Goal: Task Accomplishment & Management: Use online tool/utility

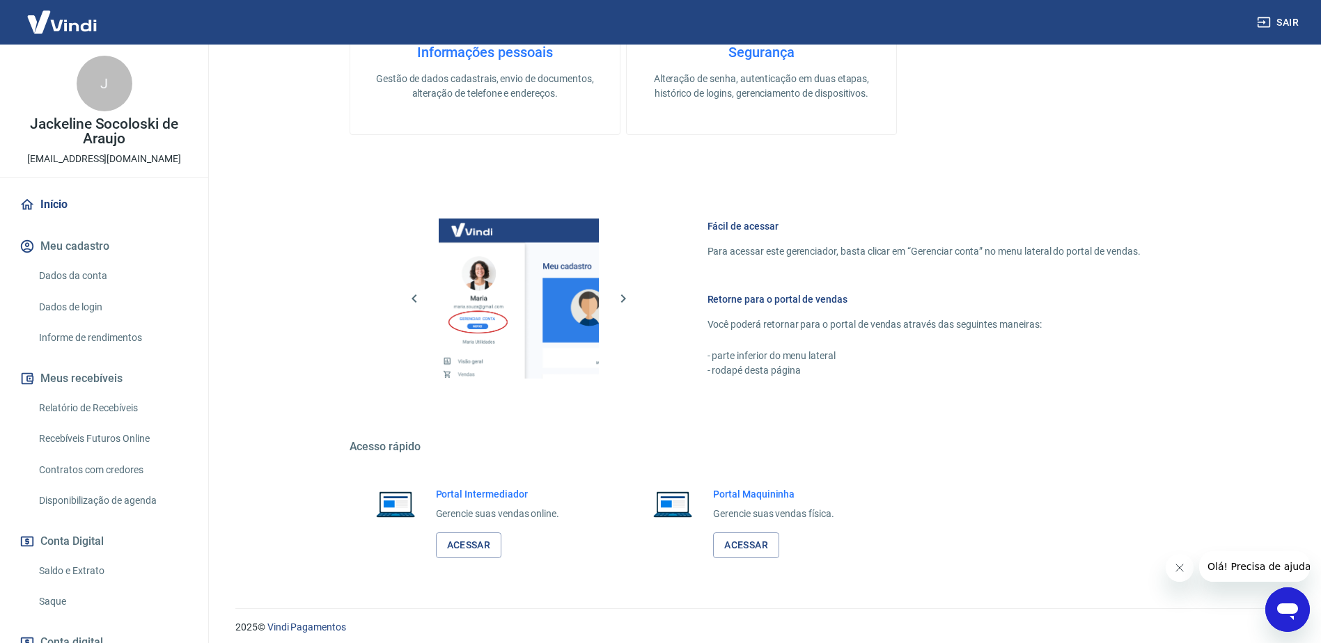
scroll to position [442, 0]
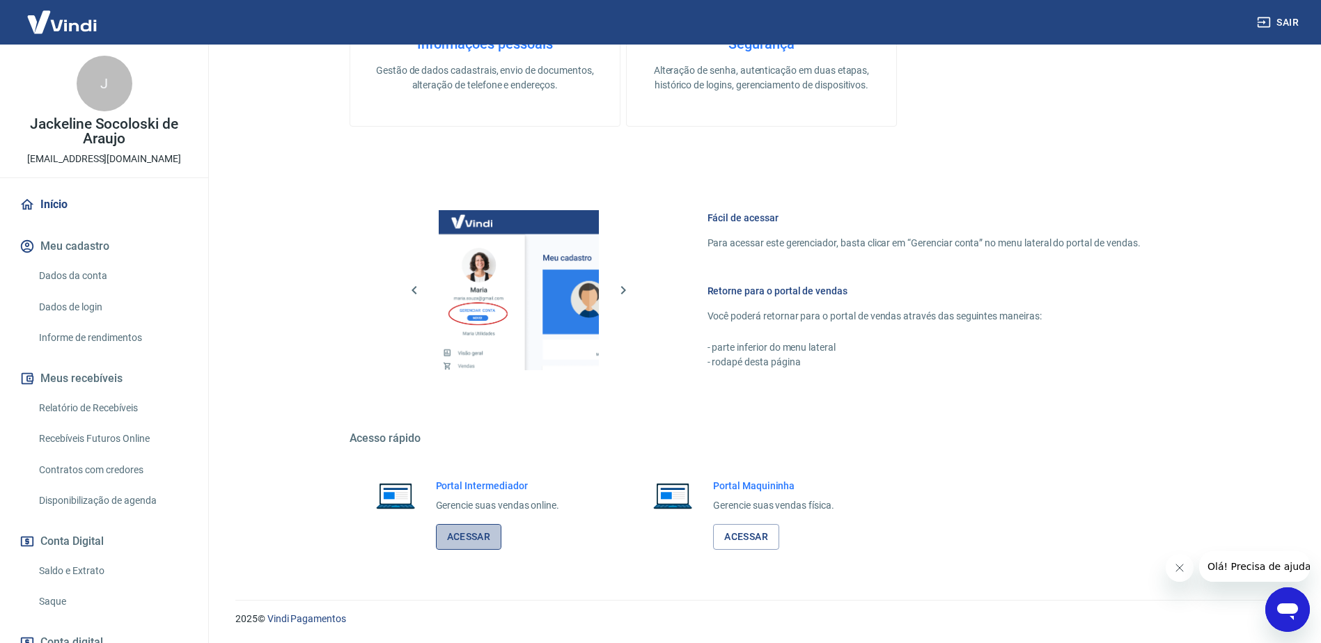
click at [479, 535] on link "Acessar" at bounding box center [469, 537] width 66 height 26
click at [61, 600] on link "Saque" at bounding box center [112, 602] width 158 height 29
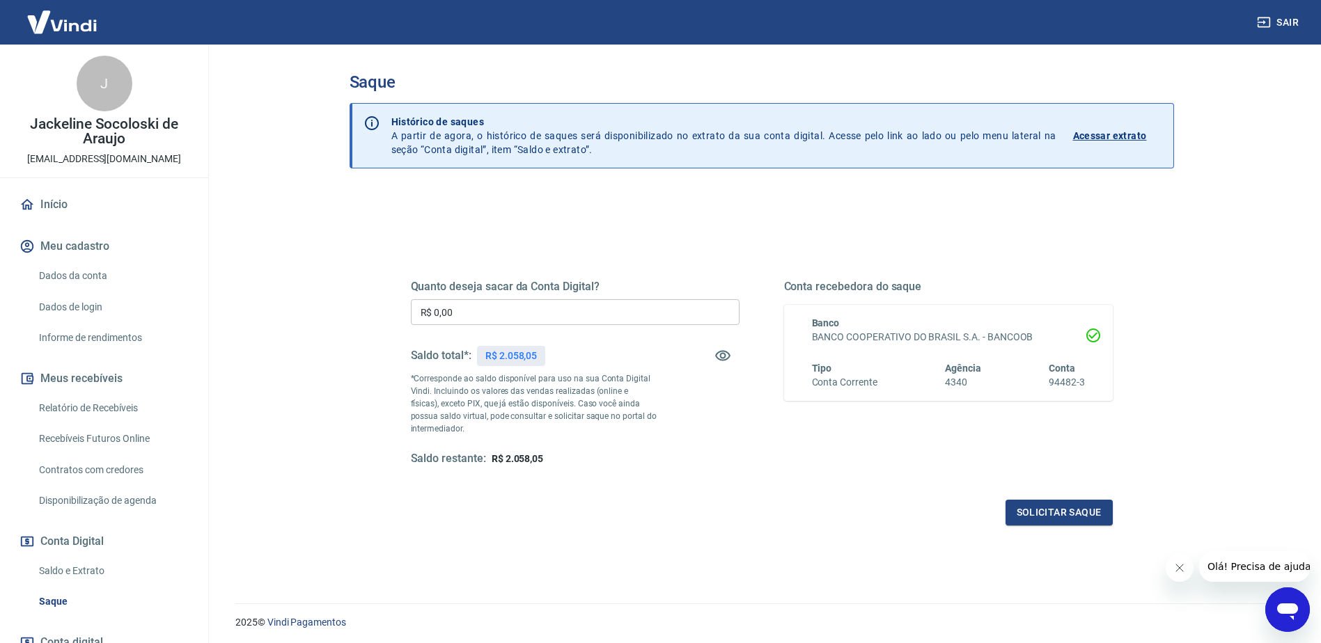
click at [518, 313] on input "R$ 0,00" at bounding box center [575, 312] width 329 height 26
click at [518, 312] on input "R$ 0,00" at bounding box center [575, 312] width 329 height 26
type input "R$ 2.058,05"
click at [1055, 517] on button "Solicitar saque" at bounding box center [1058, 513] width 107 height 26
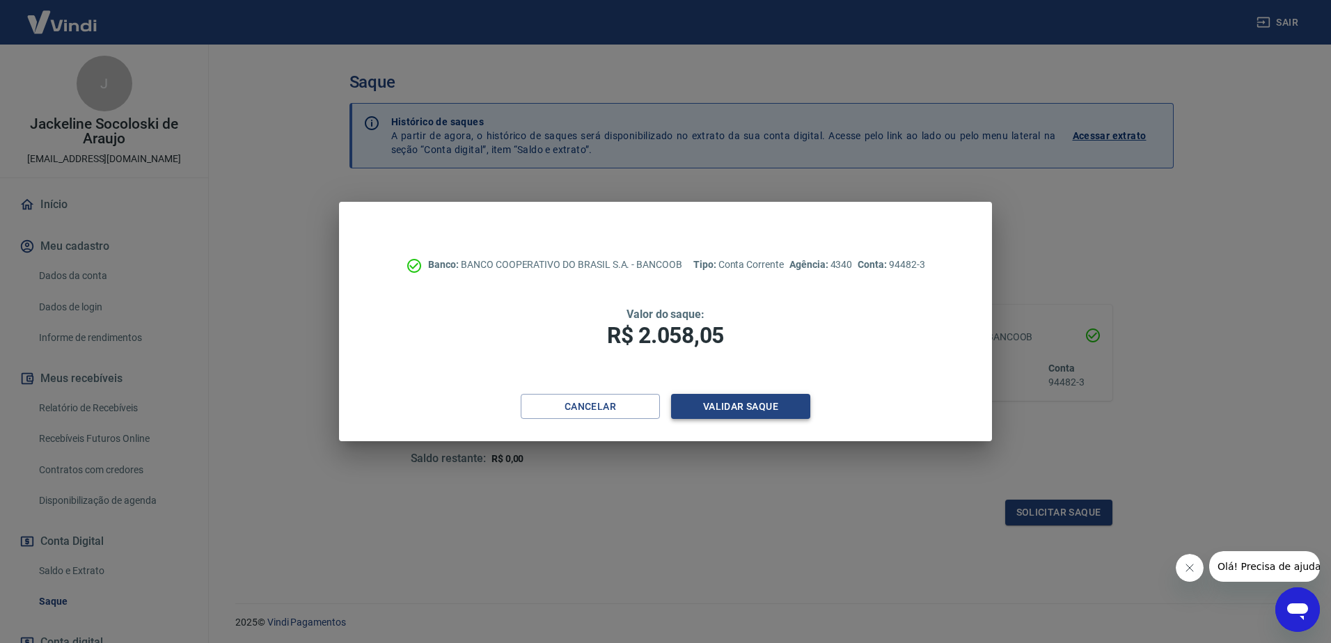
click at [757, 395] on button "Validar saque" at bounding box center [740, 407] width 139 height 26
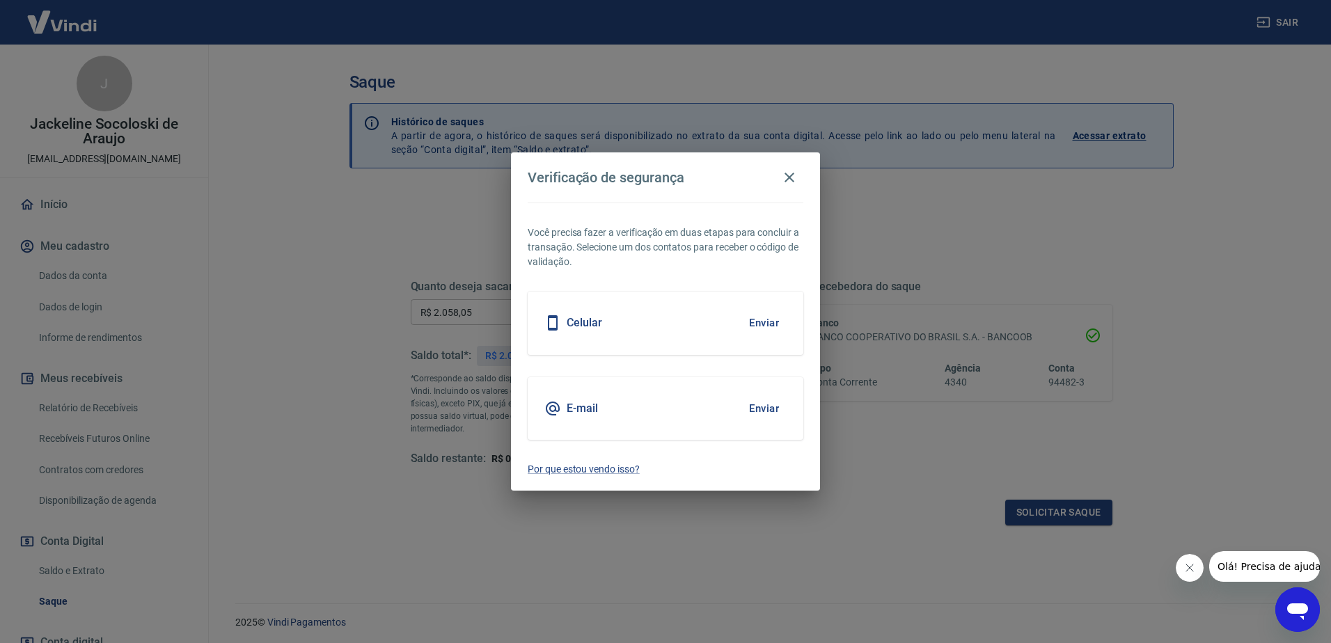
click at [754, 323] on button "Enviar" at bounding box center [763, 322] width 45 height 29
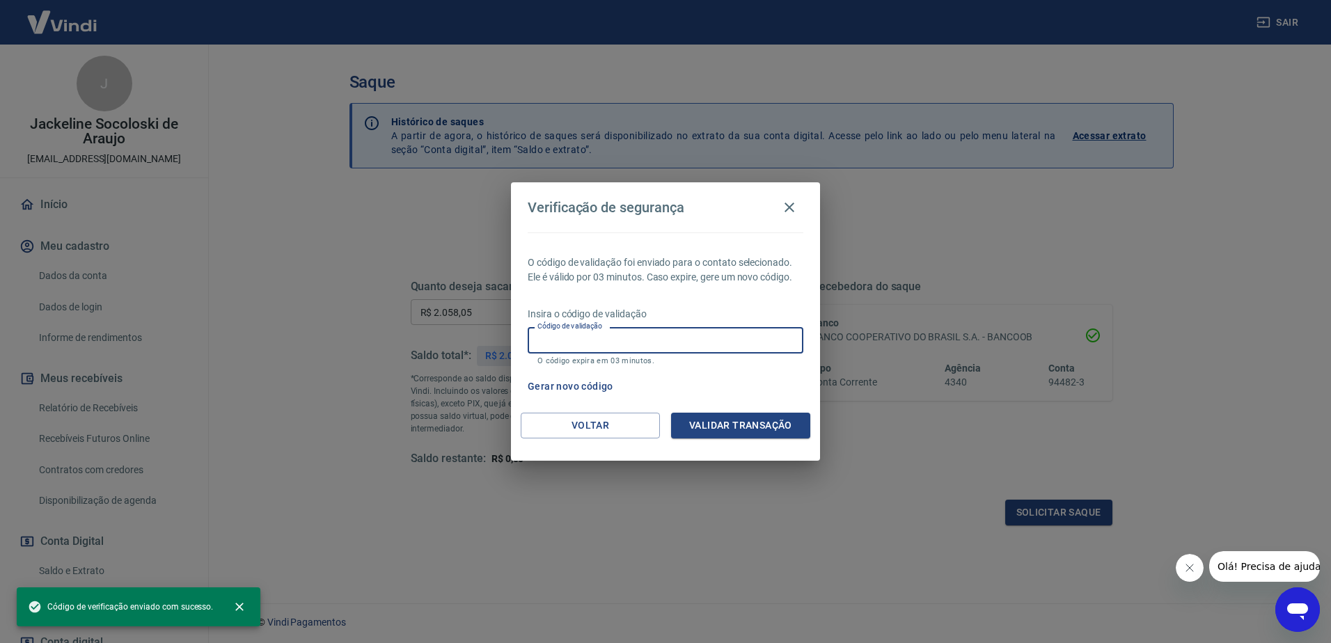
click at [583, 331] on div "Código de validação Código de validação O código expira em 03 minutos." at bounding box center [666, 346] width 276 height 38
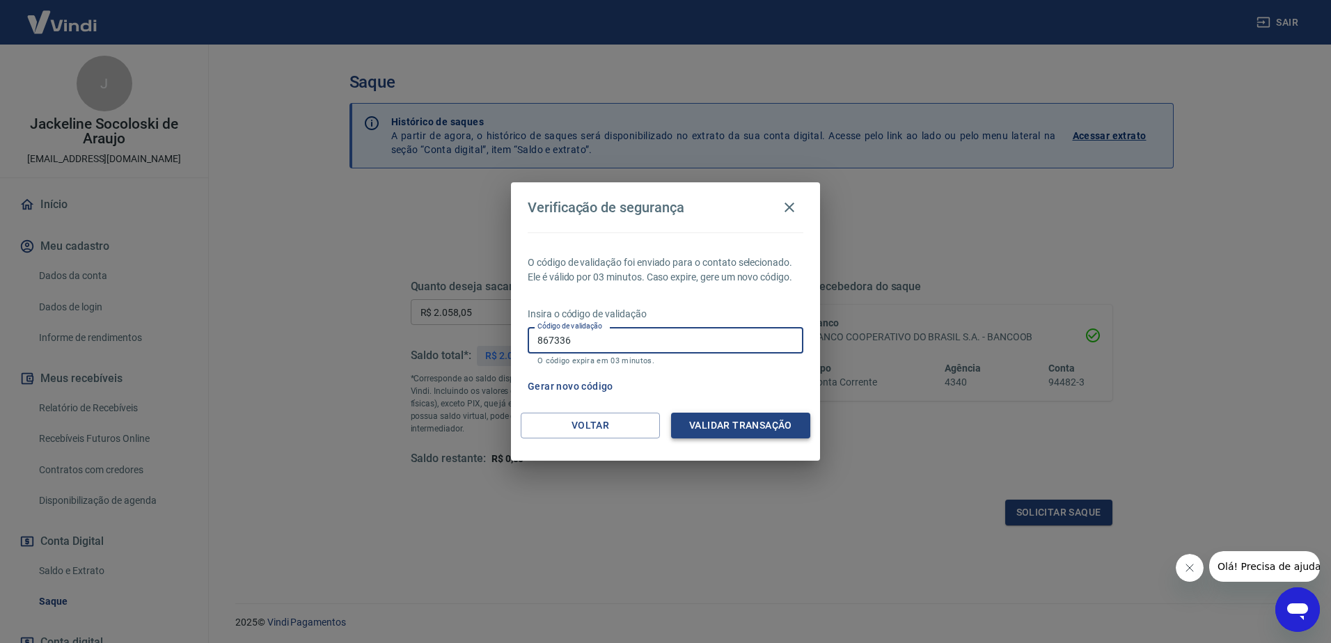
type input "867336"
click at [770, 423] on button "Validar transação" at bounding box center [740, 426] width 139 height 26
